Goal: Use online tool/utility: Utilize a website feature to perform a specific function

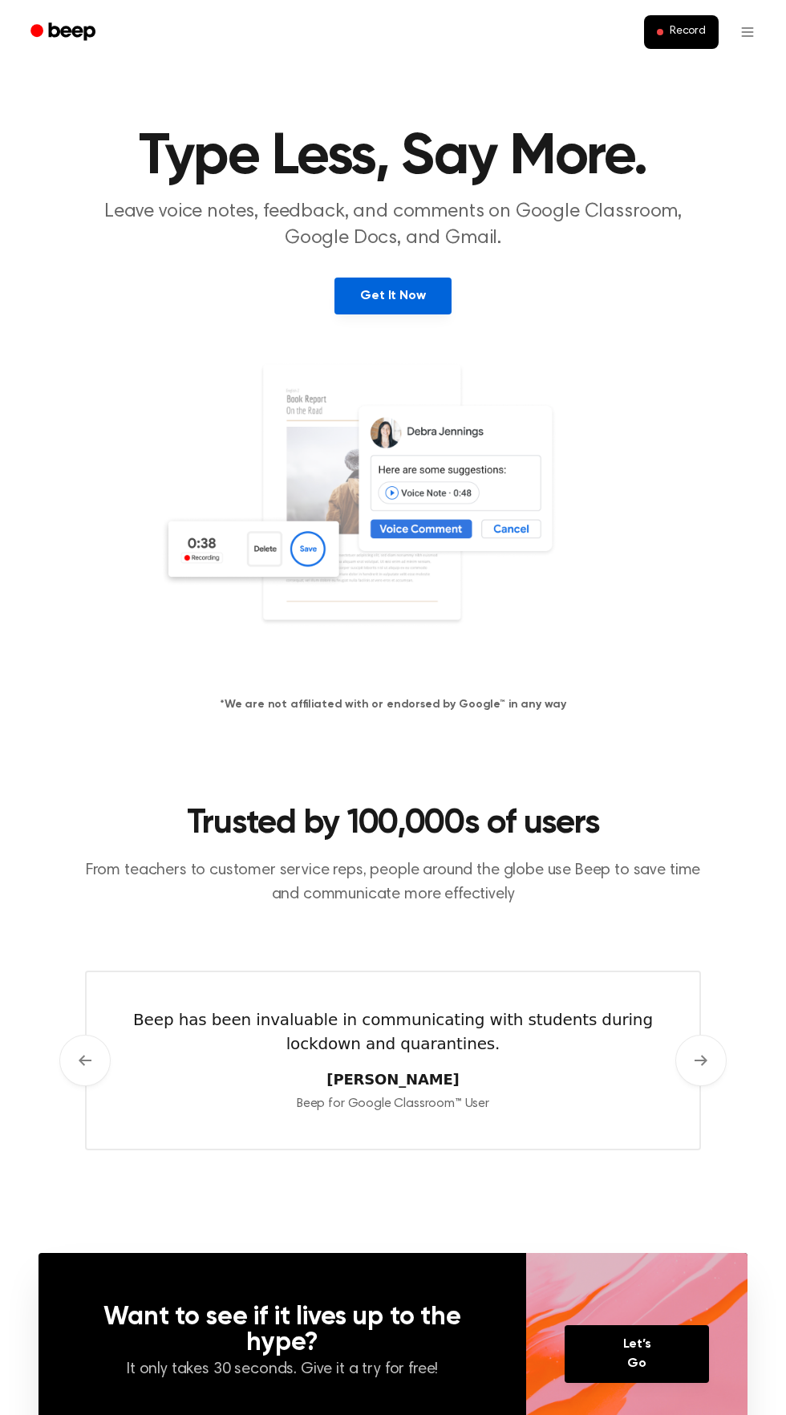
click at [425, 306] on link "Get It Now" at bounding box center [393, 296] width 116 height 37
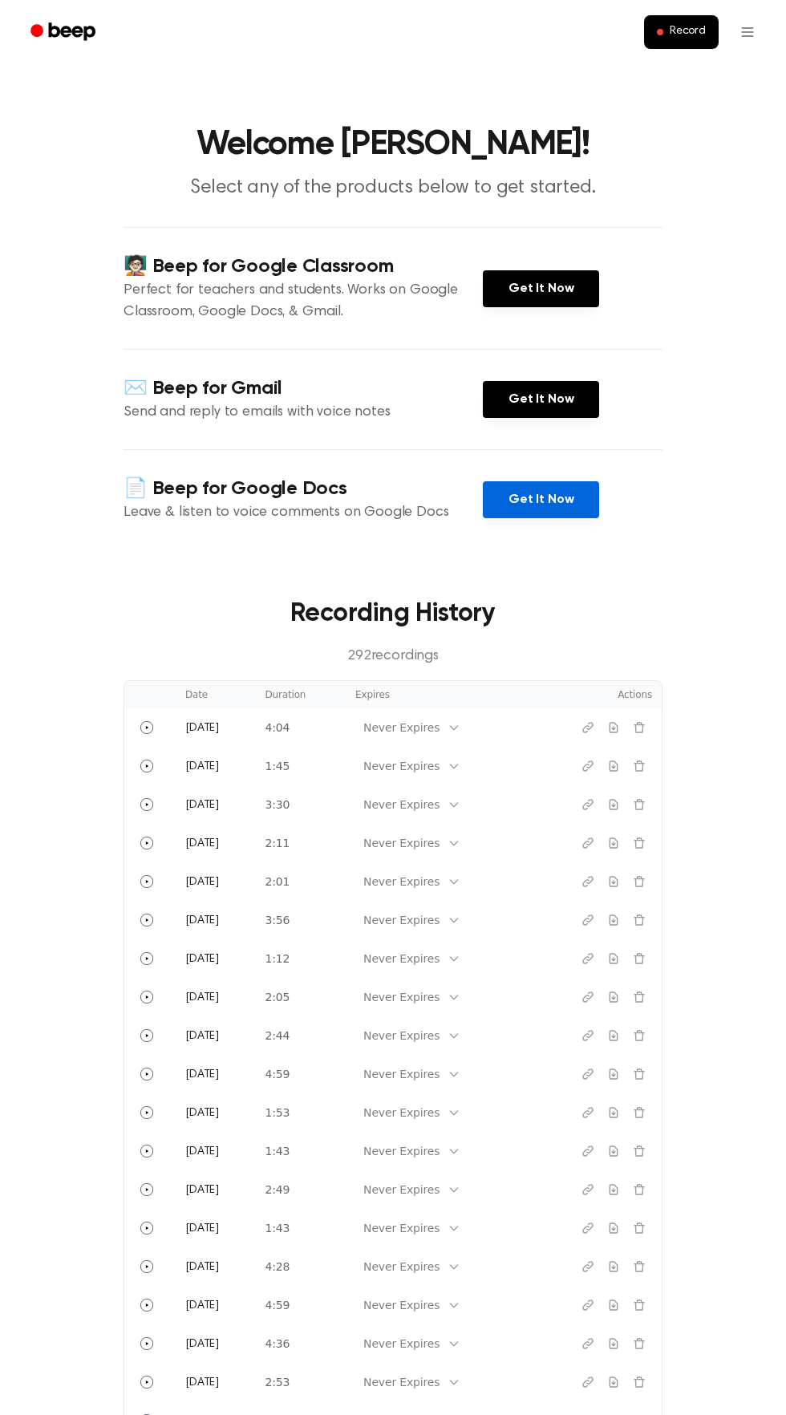
click at [567, 513] on link "Get It Now" at bounding box center [541, 499] width 116 height 37
click at [543, 400] on link "Get It Now" at bounding box center [541, 399] width 116 height 37
click at [672, 43] on button "Record" at bounding box center [681, 32] width 75 height 34
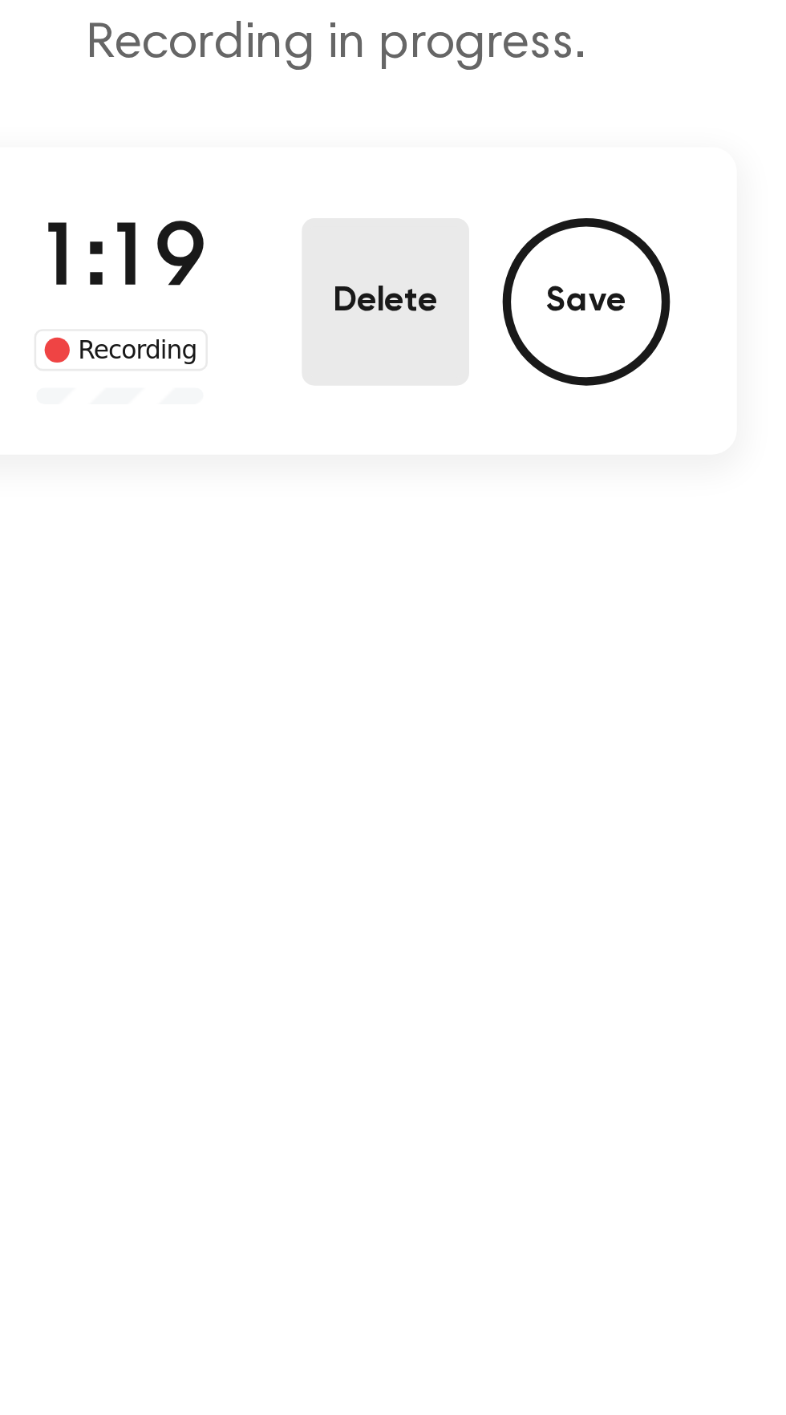
click at [405, 302] on button "Delete" at bounding box center [412, 310] width 64 height 64
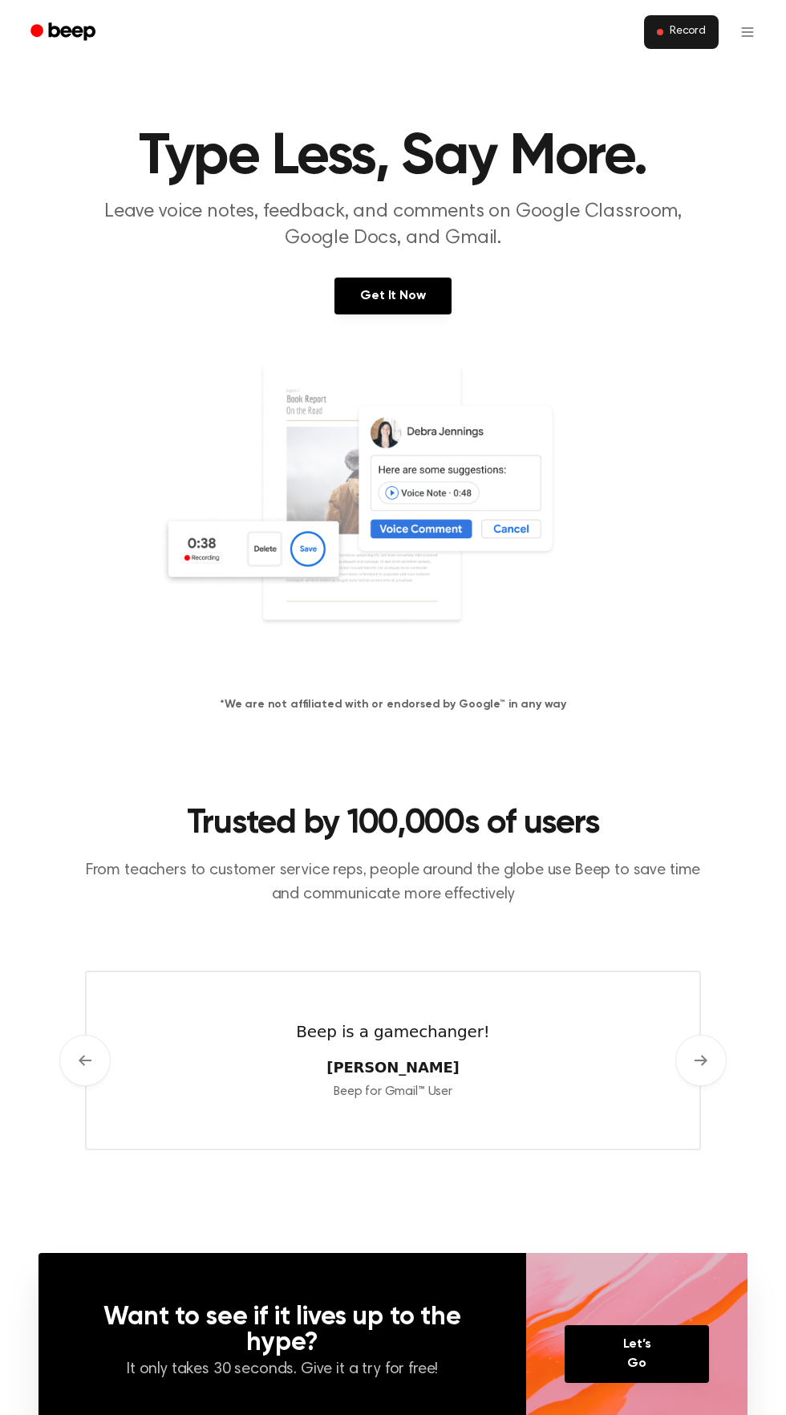
click at [697, 32] on span "Record" at bounding box center [688, 32] width 36 height 14
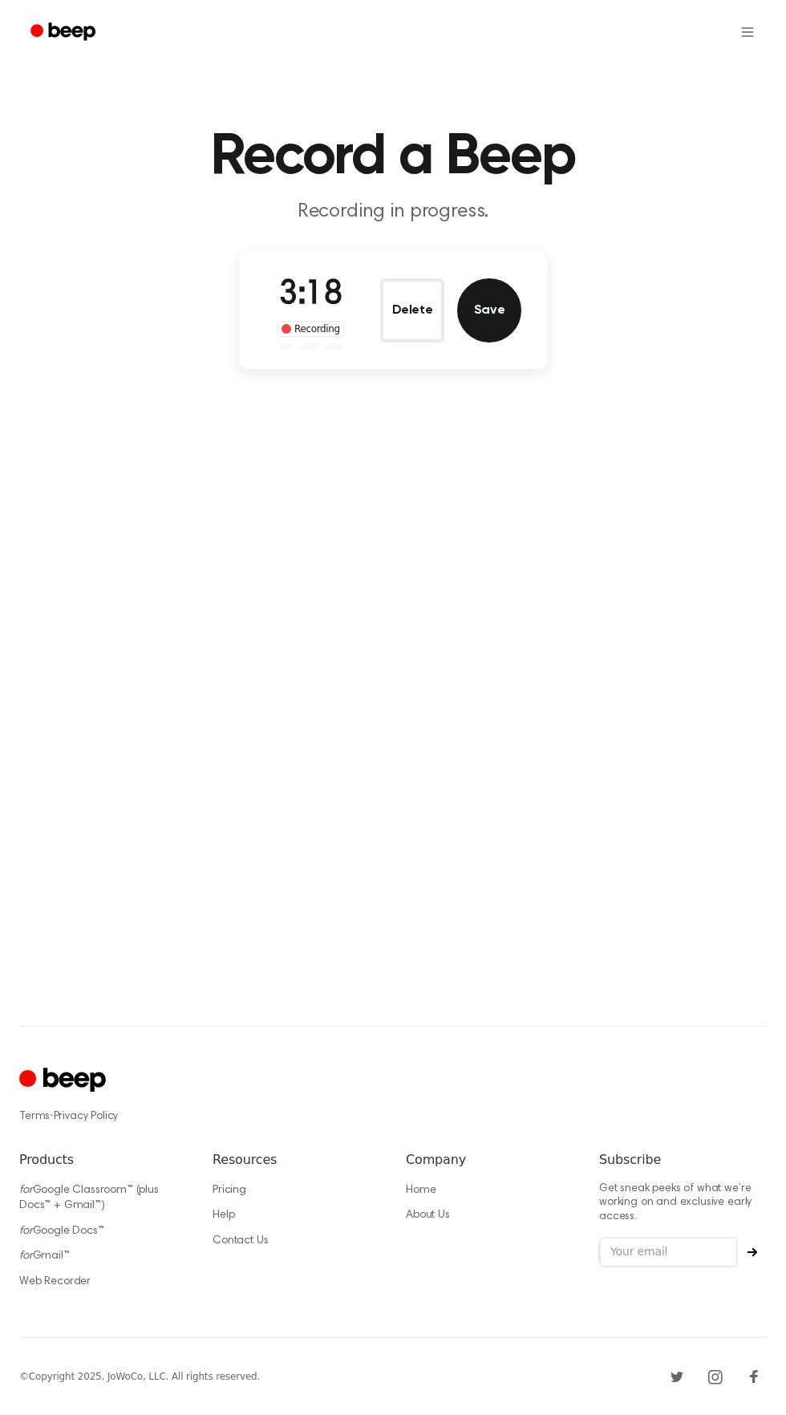
click at [504, 312] on button "Save" at bounding box center [489, 310] width 64 height 64
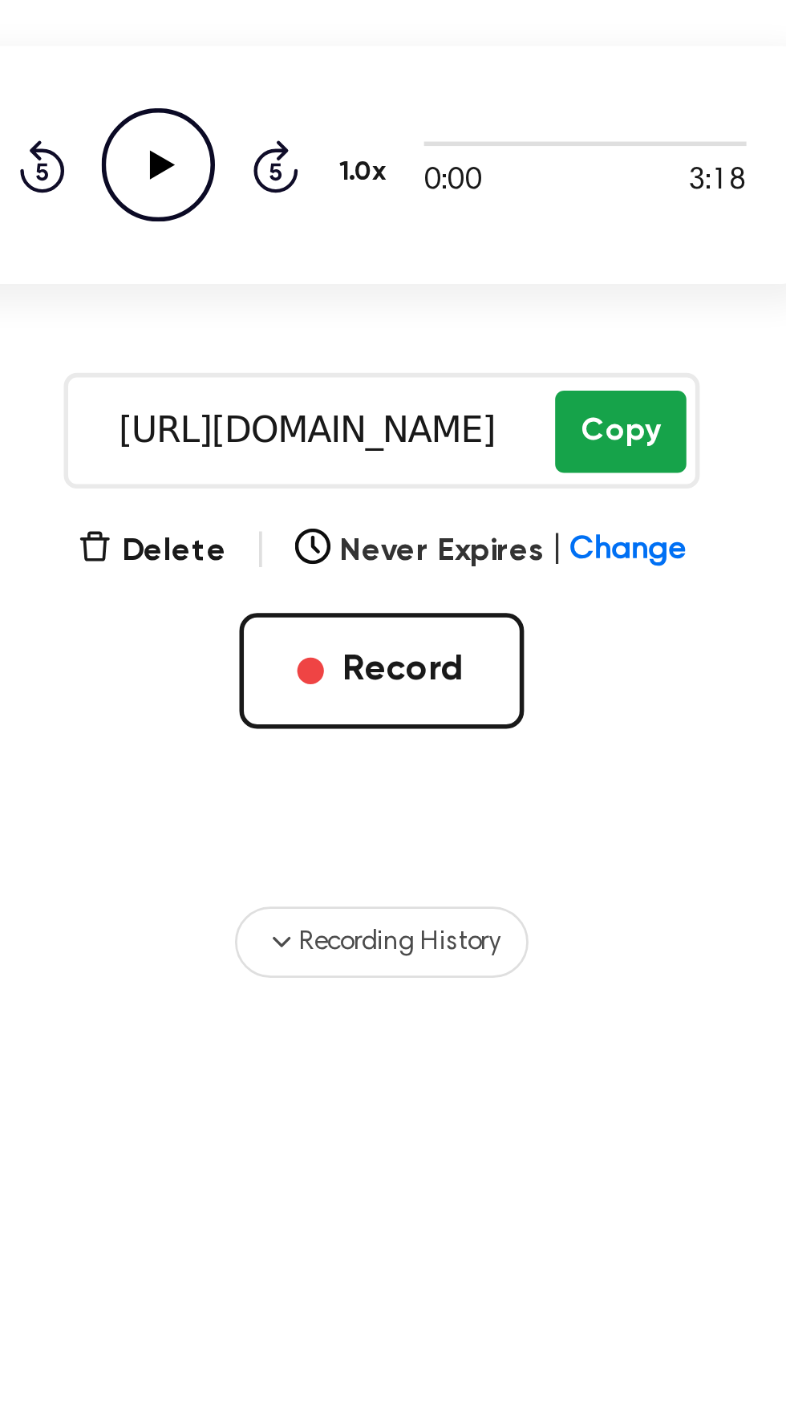
click at [483, 394] on button "Copy" at bounding box center [479, 390] width 47 height 30
